Goal: Download file/media

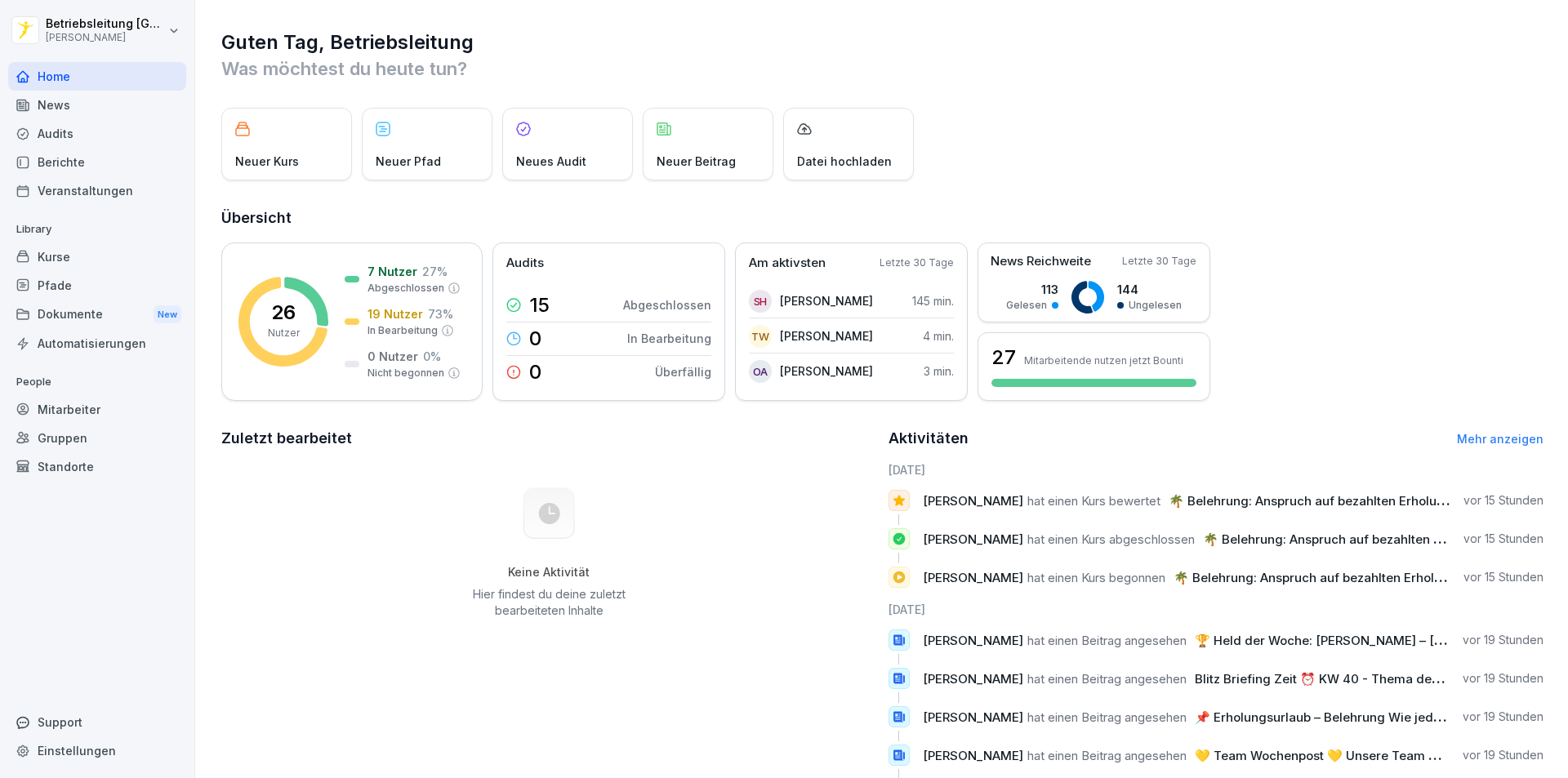
click at [97, 145] on div "Audits" at bounding box center [97, 133] width 178 height 29
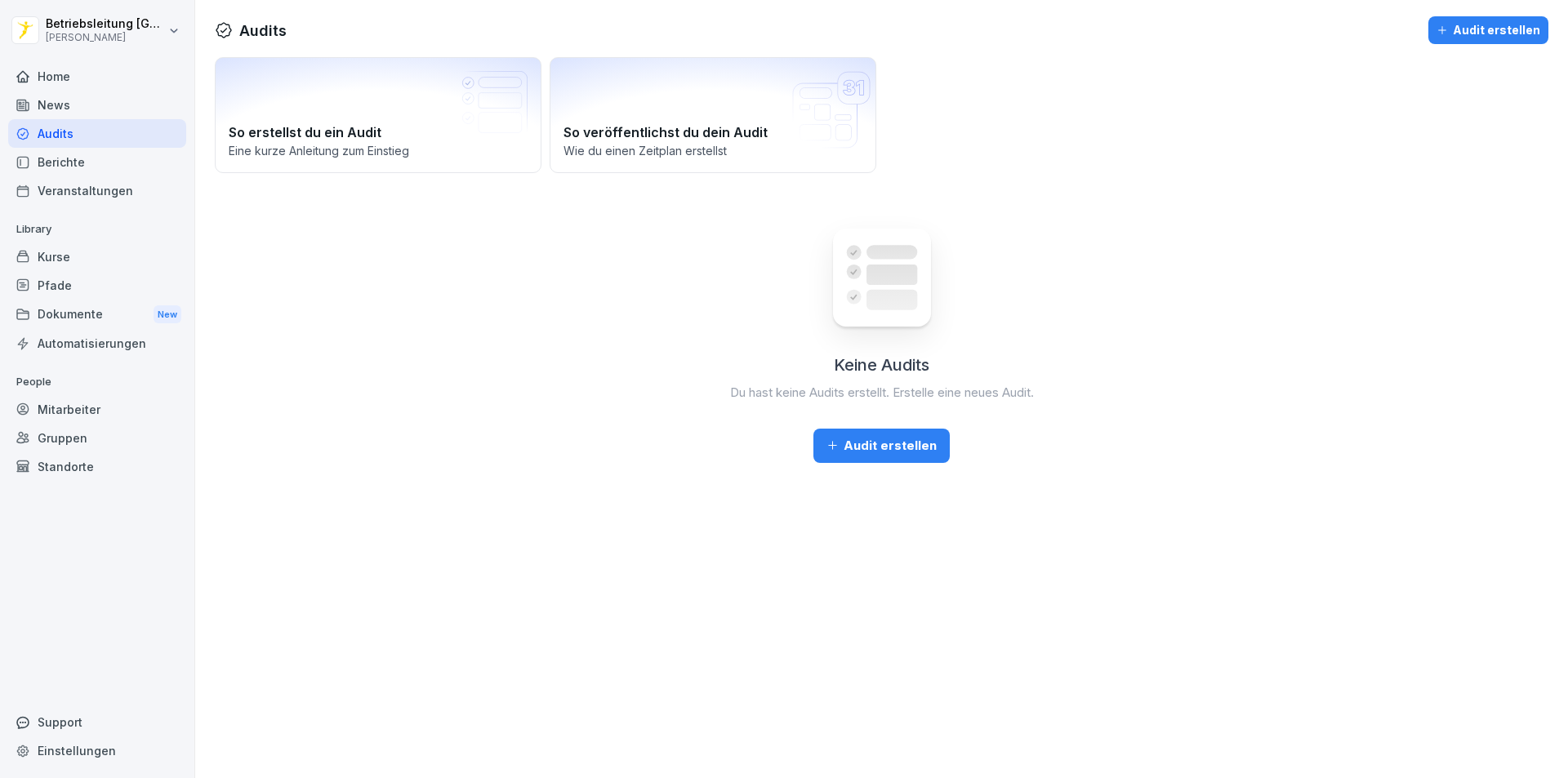
click at [108, 111] on div "News" at bounding box center [97, 105] width 178 height 29
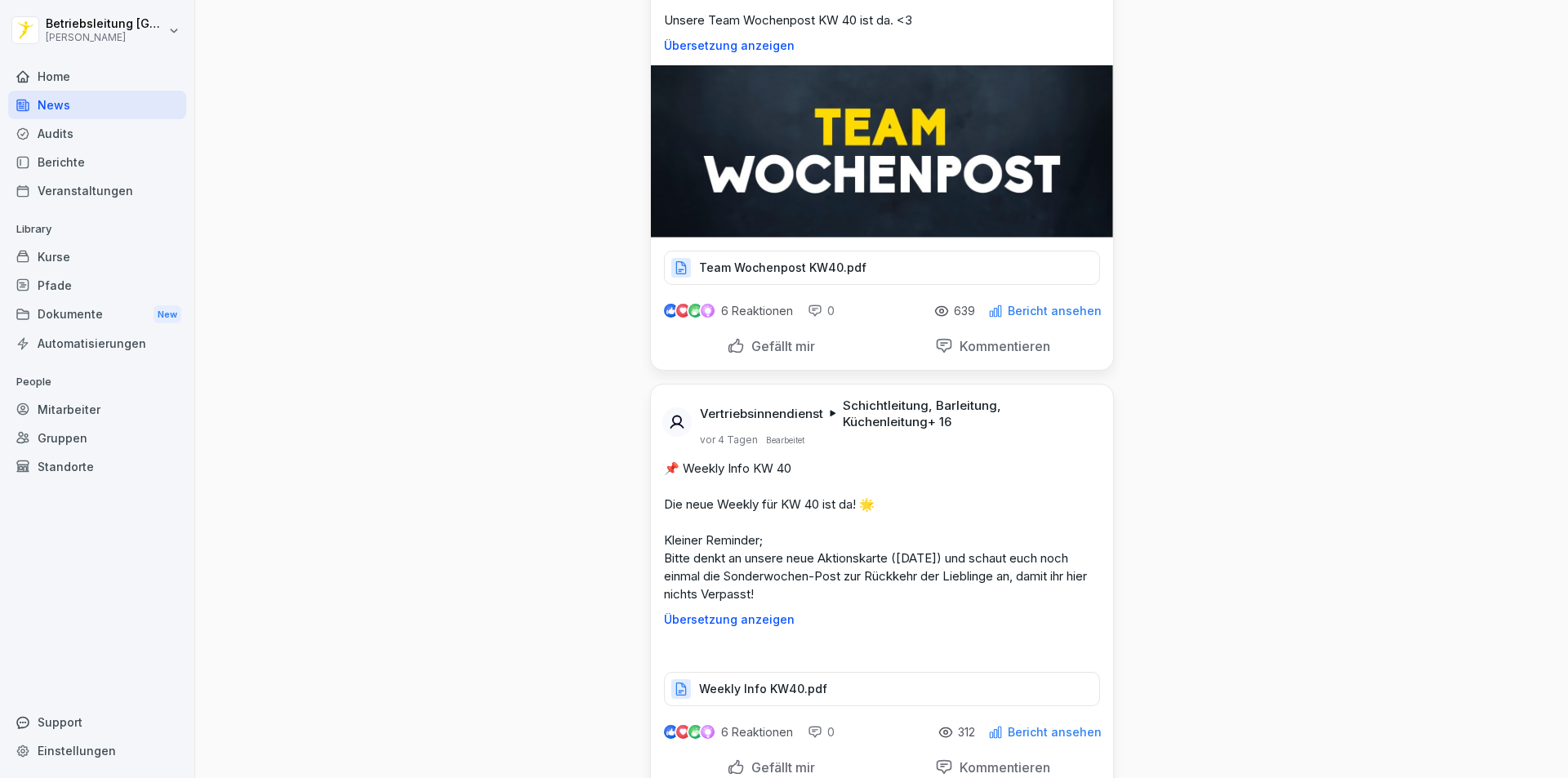
scroll to position [4244, 0]
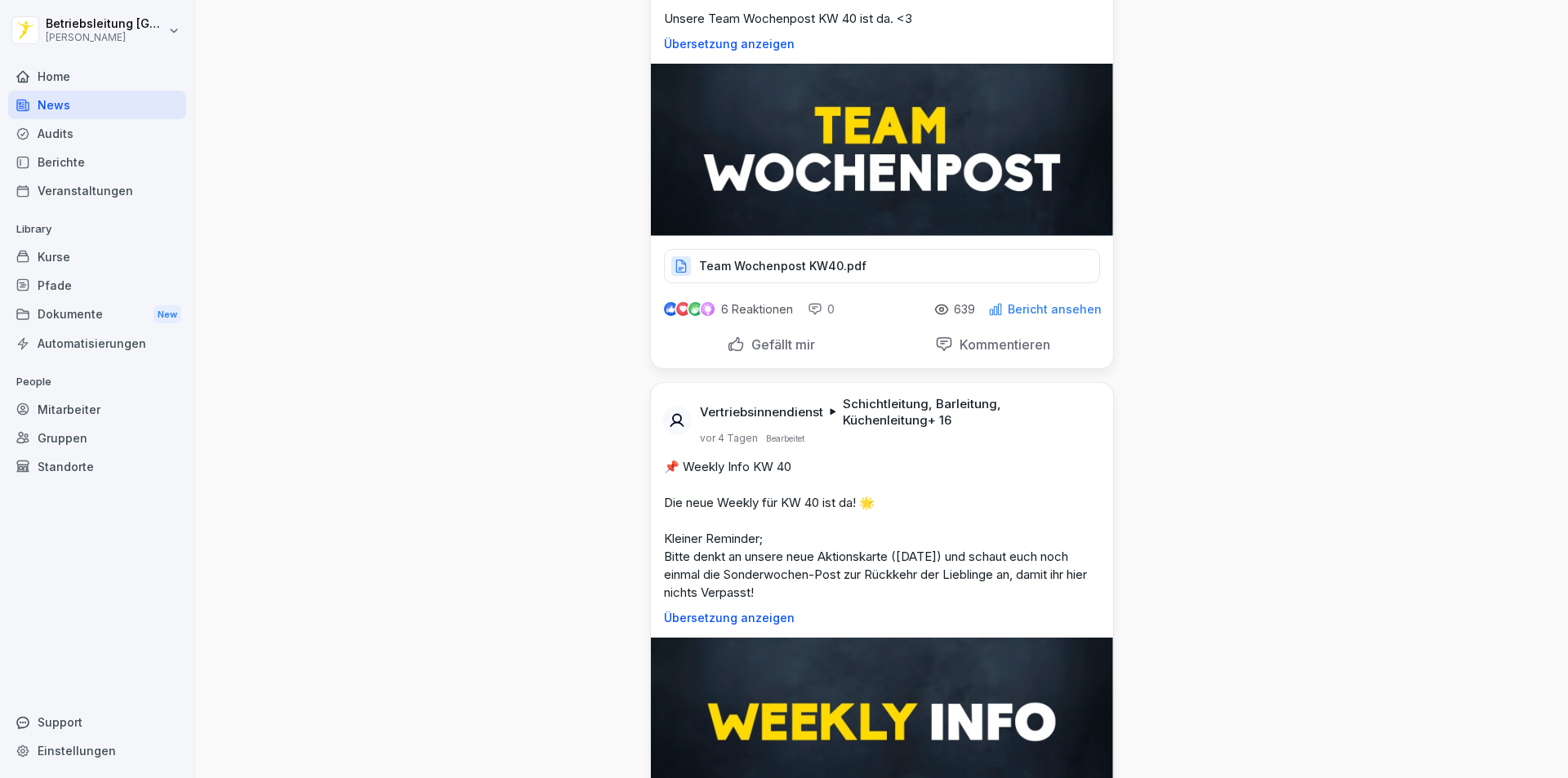
click at [800, 274] on p "Team Wochenpost KW40.pdf" at bounding box center [783, 266] width 168 height 16
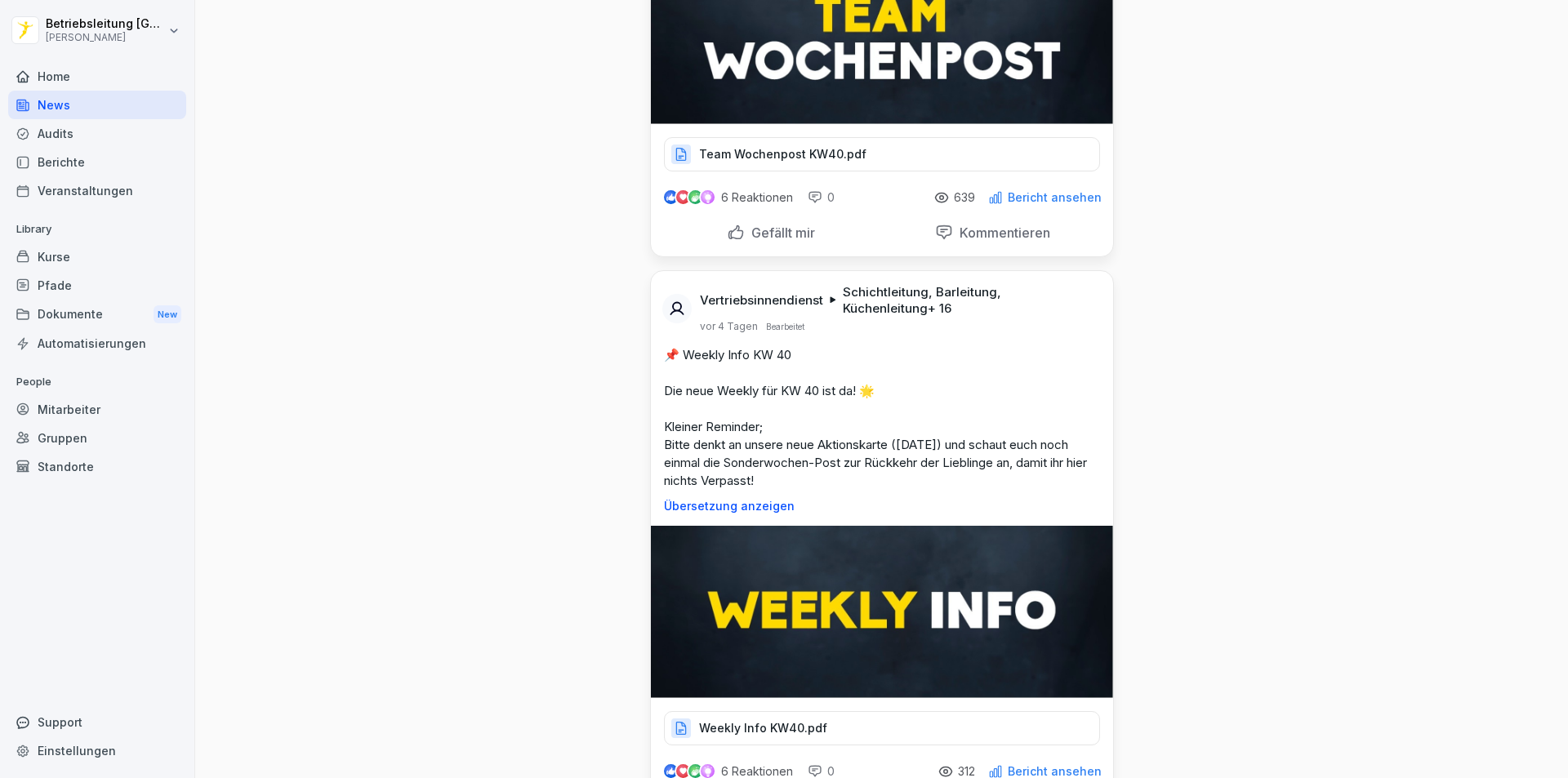
scroll to position [4571, 0]
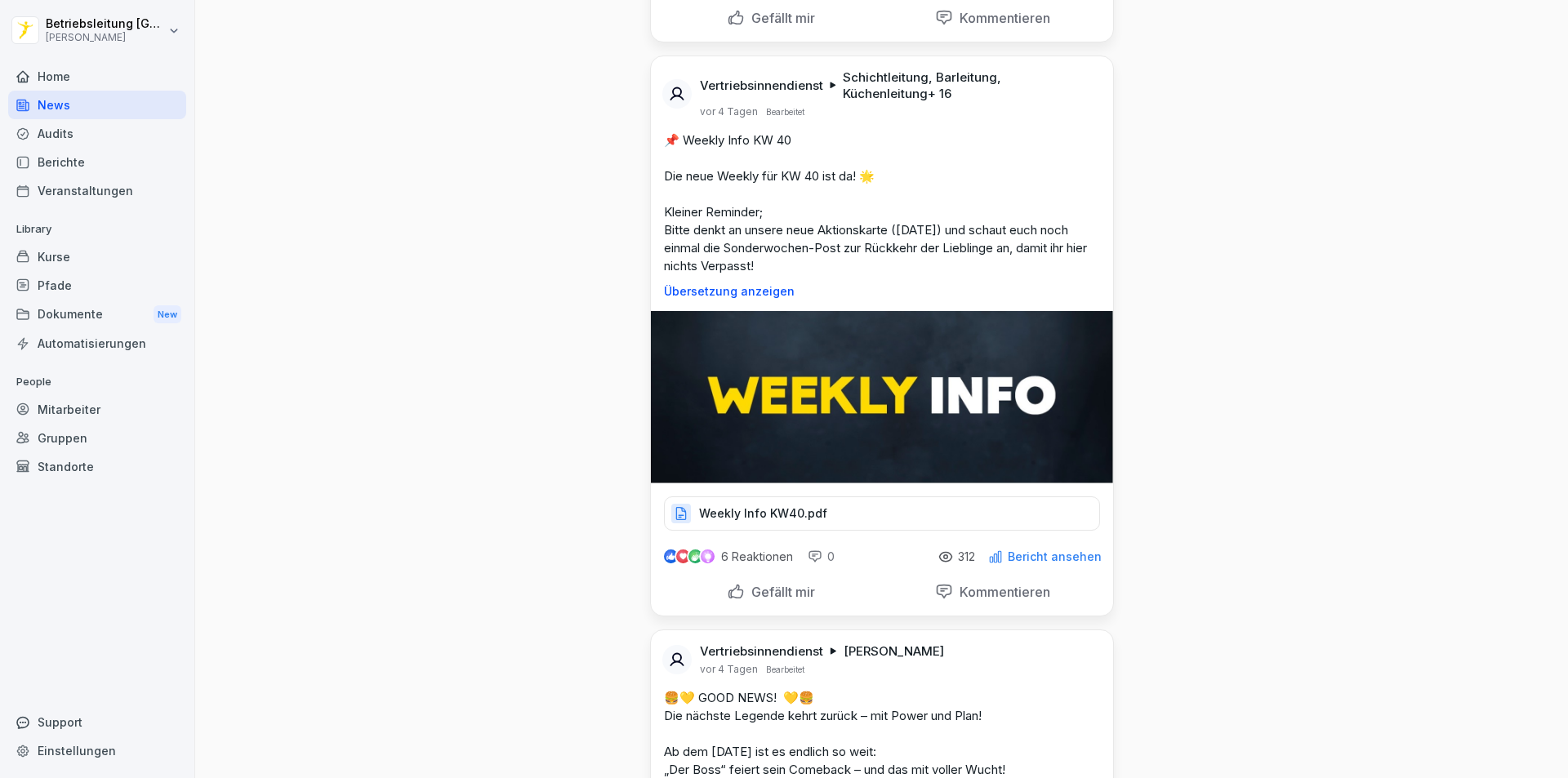
click at [809, 522] on p "Weekly Info KW40.pdf" at bounding box center [763, 513] width 129 height 16
